Goal: Transaction & Acquisition: Purchase product/service

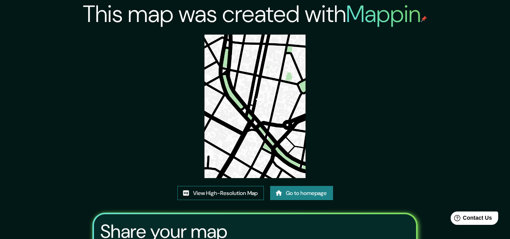
click at [237, 191] on link "View High-Resolution Map" at bounding box center [220, 193] width 86 height 15
click at [287, 200] on div "View High-Resolution Map Go to homepage" at bounding box center [255, 196] width 156 height 21
click at [286, 196] on link "Go to homepage" at bounding box center [301, 193] width 63 height 15
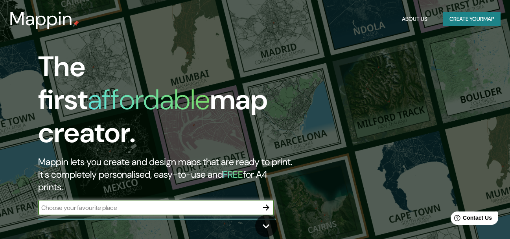
click at [127, 203] on input "text" at bounding box center [148, 207] width 220 height 9
type input "dk"
click at [267, 203] on icon "button" at bounding box center [265, 207] width 9 height 9
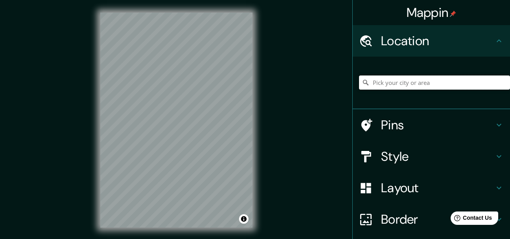
click at [403, 86] on input "Pick your city or area" at bounding box center [434, 82] width 151 height 14
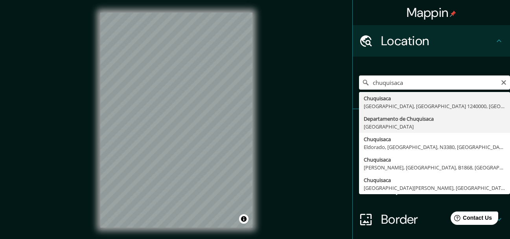
type input "Departamento de [GEOGRAPHIC_DATA], [GEOGRAPHIC_DATA]"
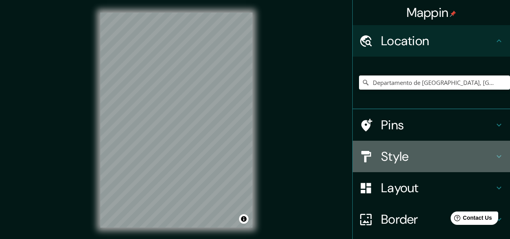
click at [413, 152] on h4 "Style" at bounding box center [437, 157] width 113 height 16
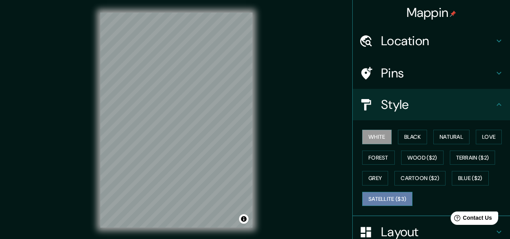
click at [387, 193] on button "Satellite ($3)" at bounding box center [387, 199] width 50 height 15
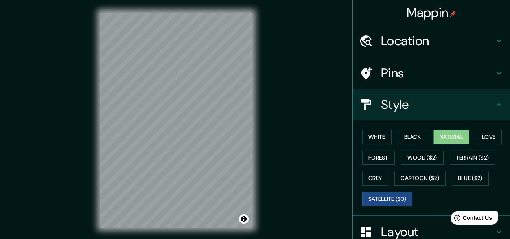
click at [453, 140] on button "Natural" at bounding box center [451, 137] width 36 height 15
click at [491, 138] on button "Love" at bounding box center [489, 137] width 26 height 15
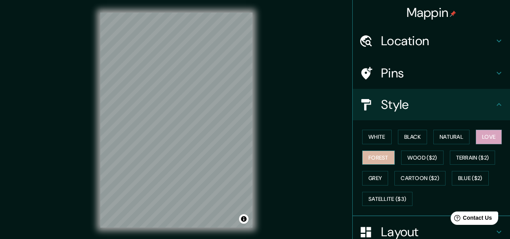
click at [380, 163] on button "Forest" at bounding box center [378, 158] width 33 height 15
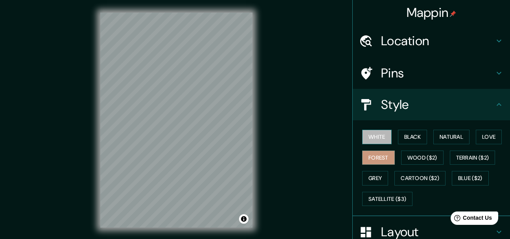
click at [373, 140] on button "White" at bounding box center [376, 137] width 29 height 15
click at [413, 139] on button "Black" at bounding box center [412, 137] width 29 height 15
click at [377, 155] on button "Forest" at bounding box center [378, 158] width 33 height 15
click at [377, 174] on button "Grey" at bounding box center [375, 178] width 26 height 15
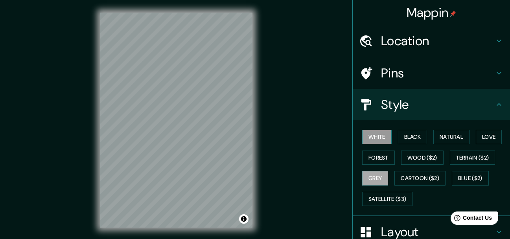
click at [380, 140] on button "White" at bounding box center [376, 137] width 29 height 15
click at [457, 139] on button "Natural" at bounding box center [451, 137] width 36 height 15
click at [370, 138] on button "White" at bounding box center [376, 137] width 29 height 15
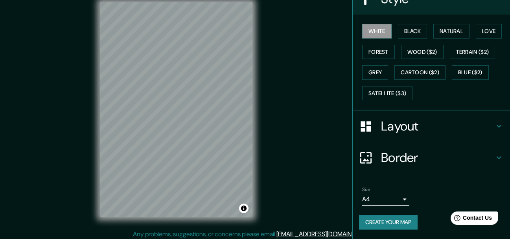
scroll to position [14, 0]
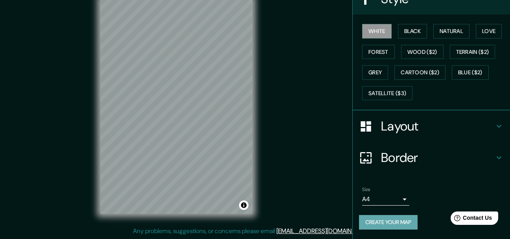
click at [391, 226] on button "Create your map" at bounding box center [388, 222] width 59 height 15
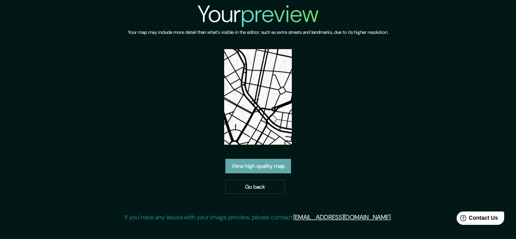
click at [271, 163] on link "View high quality map" at bounding box center [258, 166] width 66 height 15
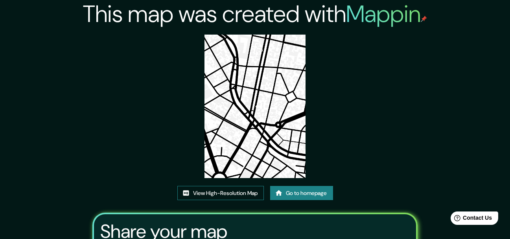
click at [242, 191] on link "View High-Resolution Map" at bounding box center [220, 193] width 86 height 15
